Goal: Transaction & Acquisition: Subscribe to service/newsletter

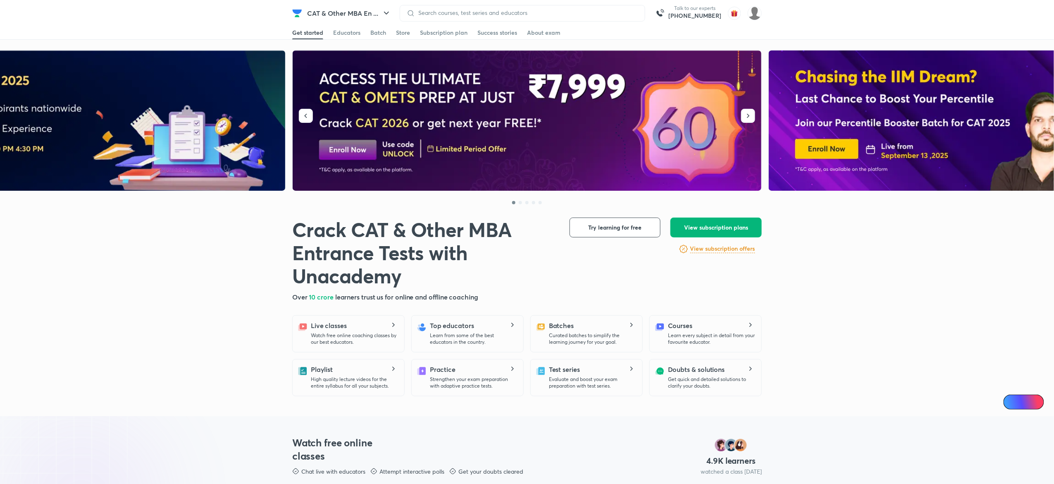
click at [704, 224] on span "View subscription plans" at bounding box center [716, 227] width 64 height 8
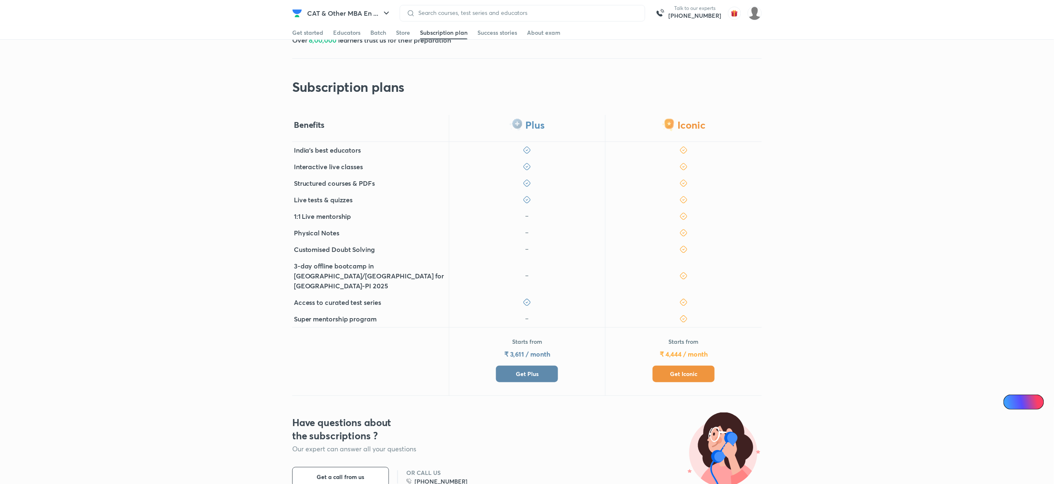
scroll to position [122, 0]
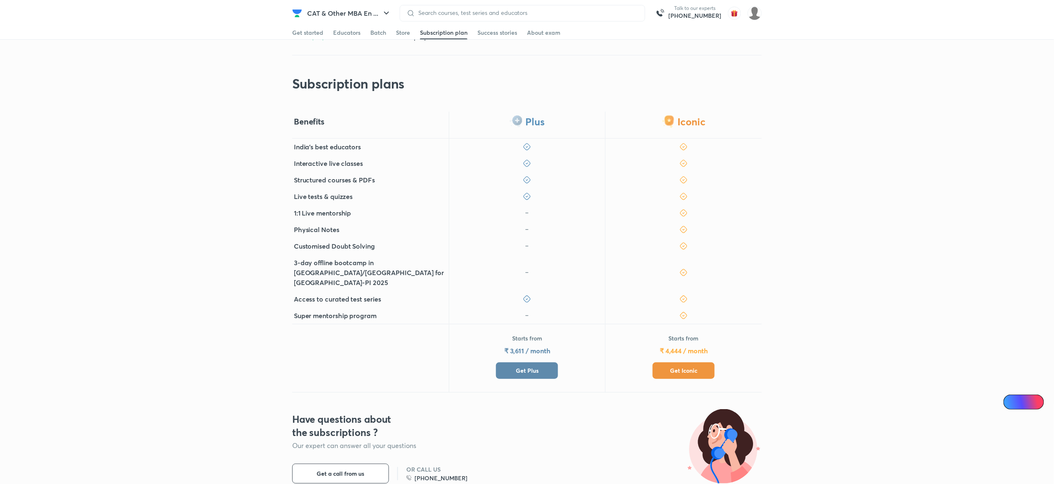
click at [687, 366] on span "Get Iconic" at bounding box center [683, 370] width 27 height 8
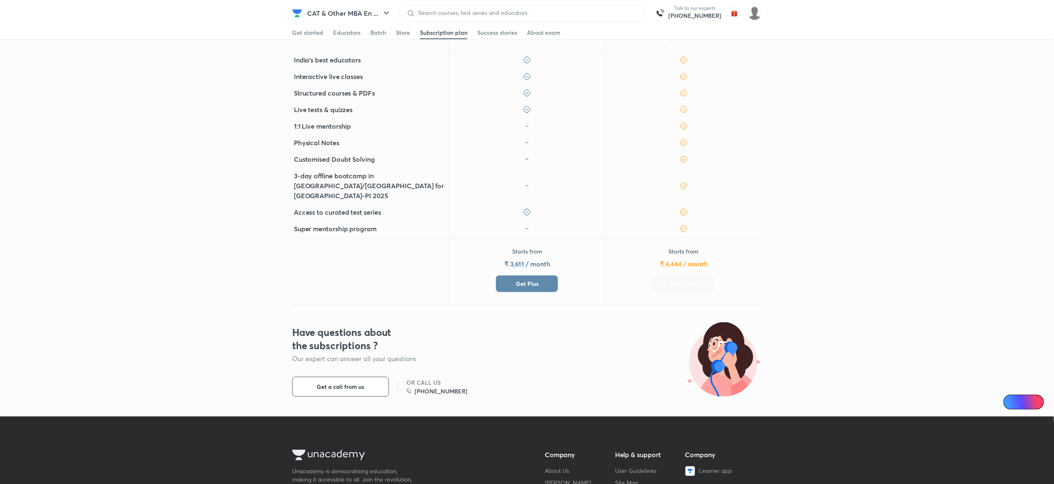
scroll to position [210, 0]
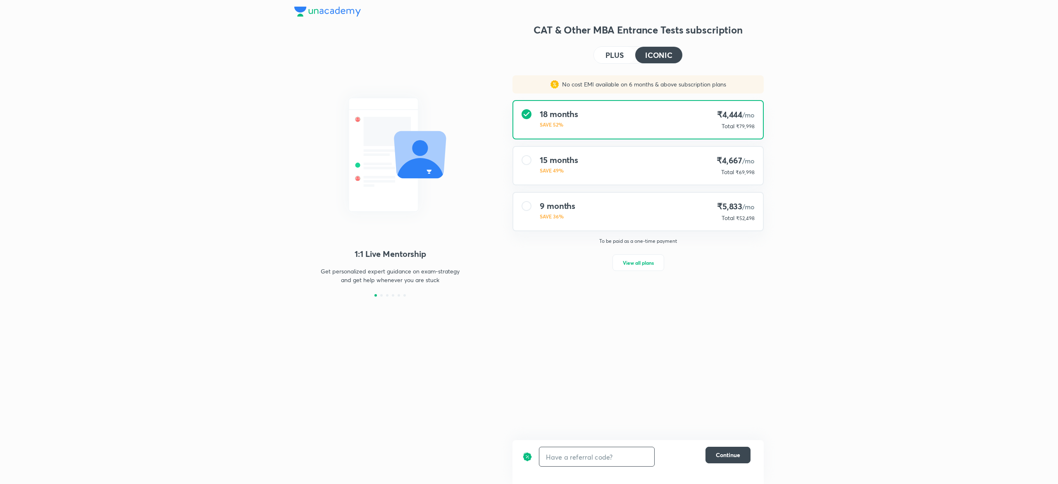
click at [575, 449] on input "text" at bounding box center [597, 456] width 115 height 19
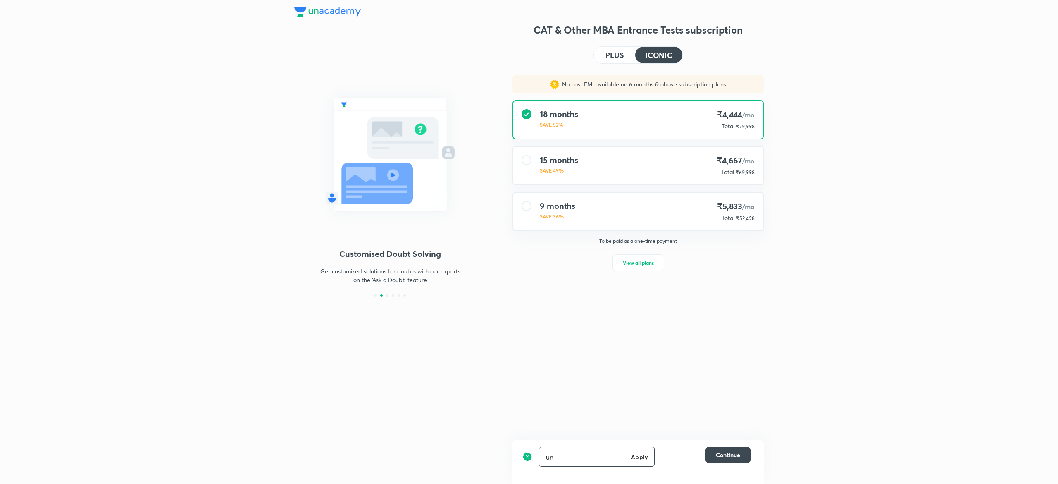
type input "u"
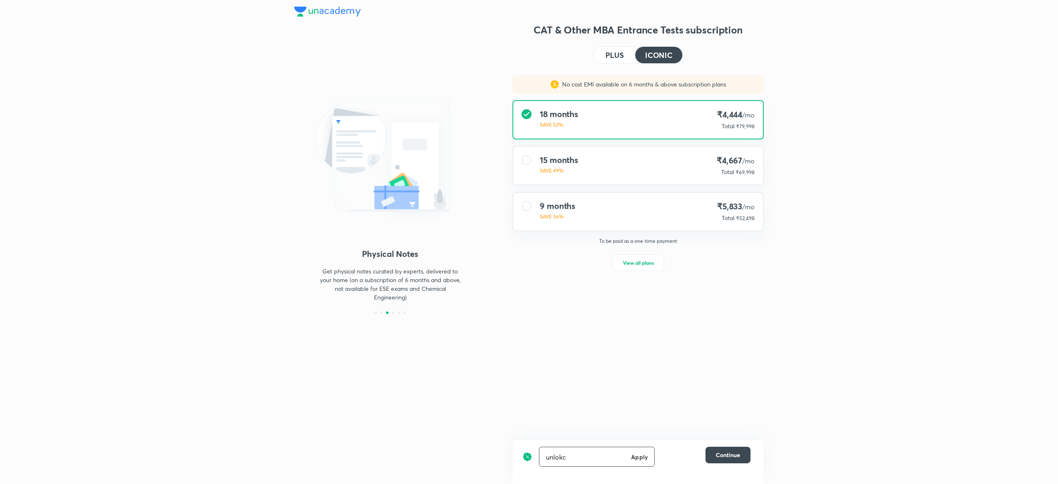
type input "unlokc"
click at [640, 461] on icon at bounding box center [643, 456] width 10 height 10
click at [606, 461] on input "text" at bounding box center [597, 456] width 115 height 19
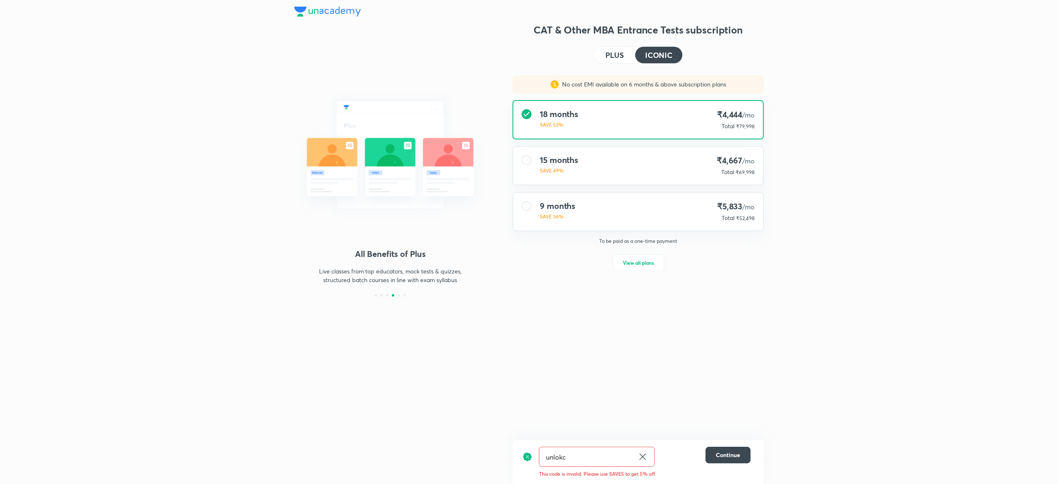
type input "unlok"
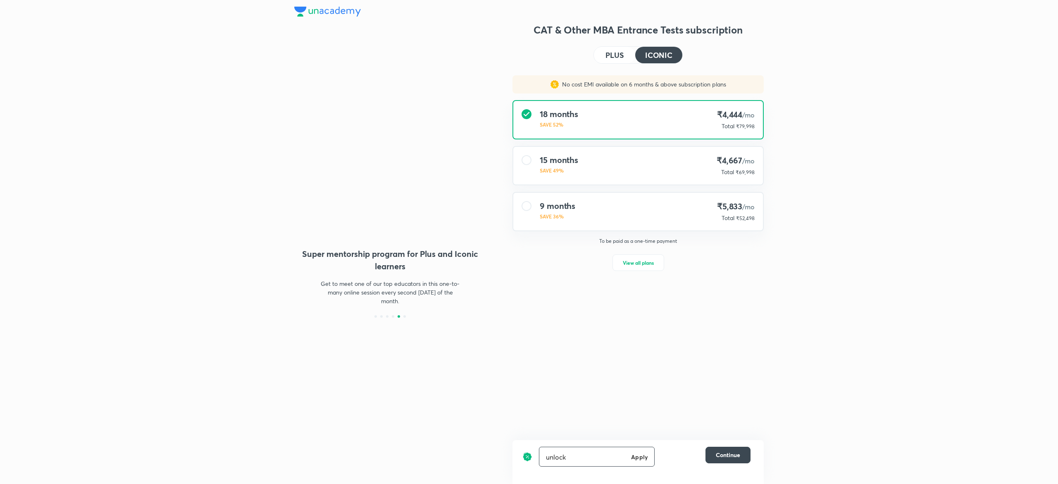
type input "unlock"
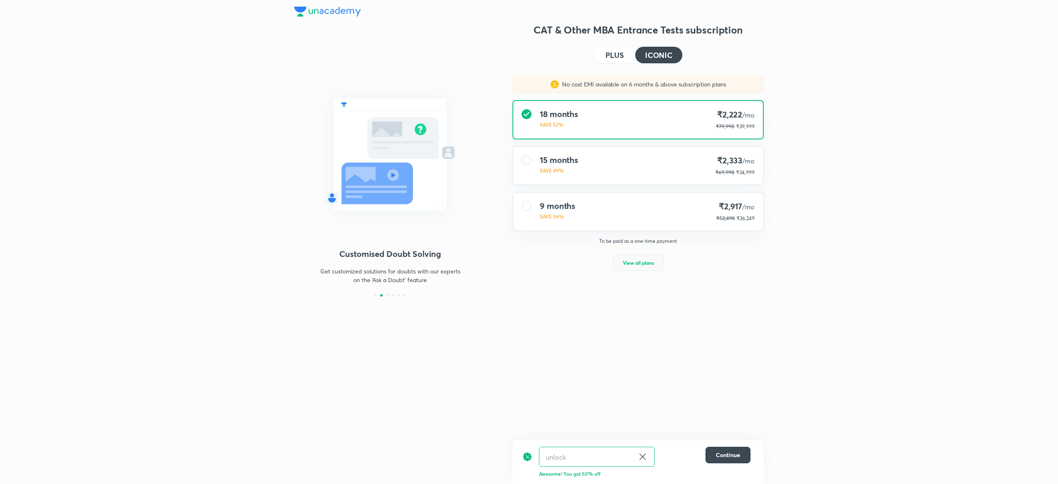
click at [624, 258] on span "View all plans" at bounding box center [638, 262] width 31 height 8
